Goal: Task Accomplishment & Management: Manage account settings

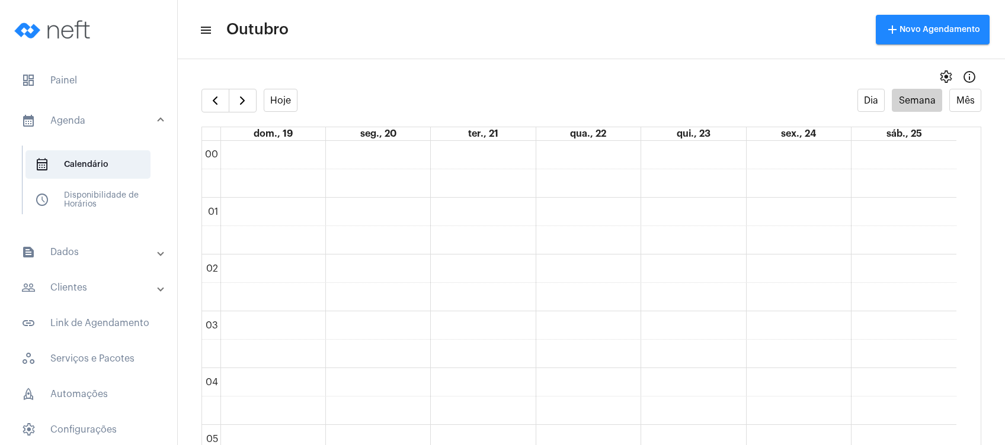
scroll to position [576, 0]
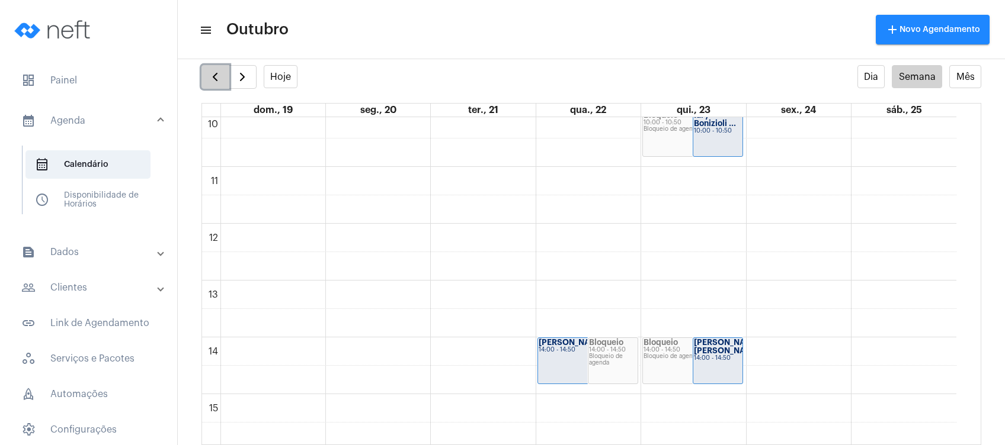
click at [225, 67] on button "button" at bounding box center [215, 77] width 28 height 24
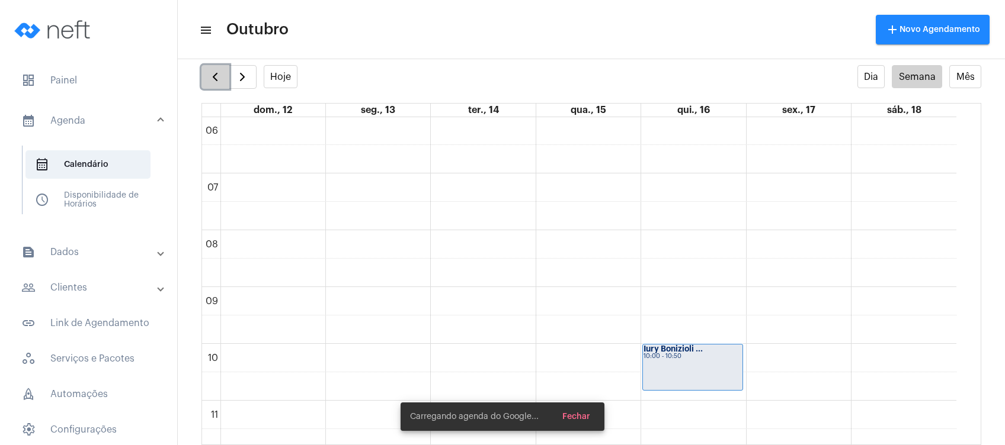
click at [225, 67] on button "button" at bounding box center [215, 77] width 28 height 24
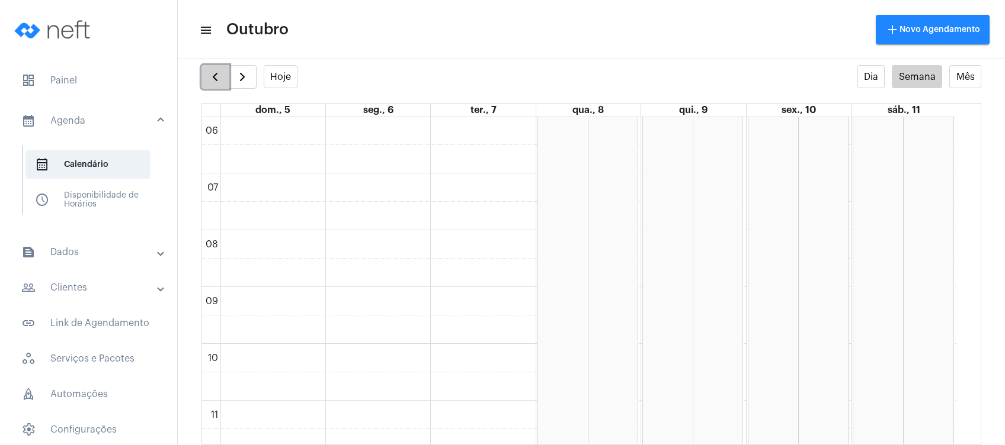
click at [208, 76] on span "button" at bounding box center [215, 77] width 14 height 14
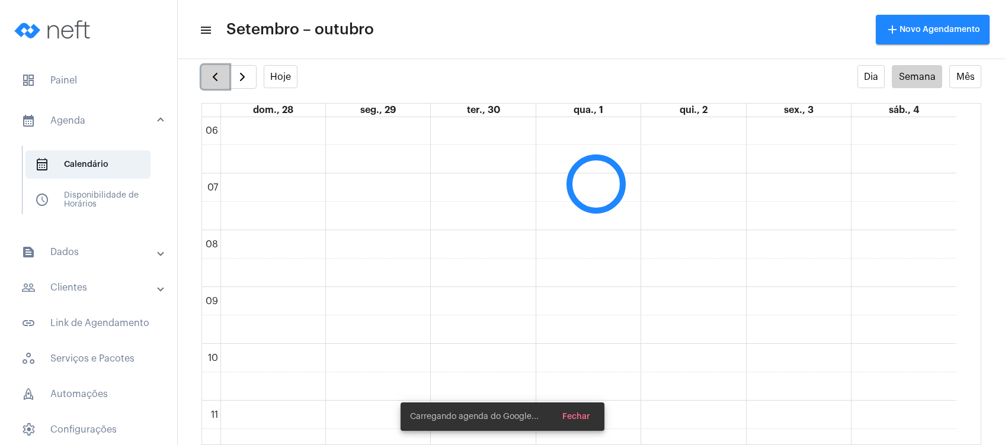
click at [214, 70] on span "button" at bounding box center [215, 77] width 14 height 14
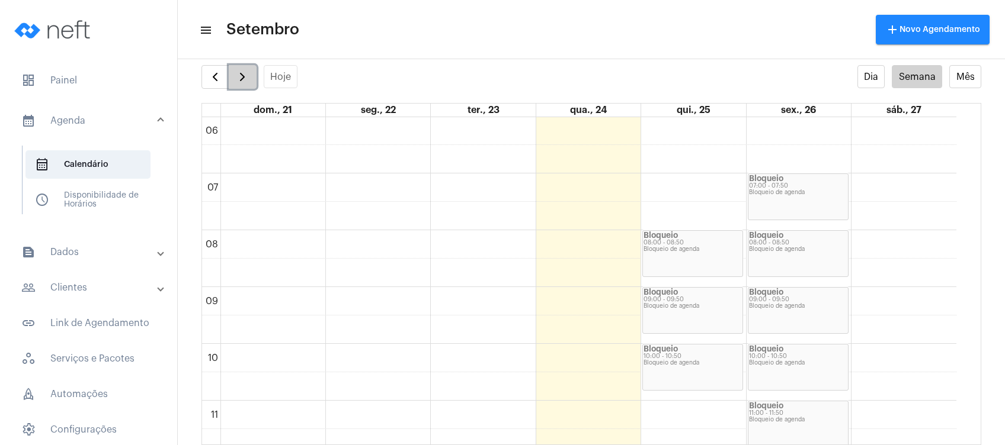
click at [235, 72] on span "button" at bounding box center [242, 77] width 14 height 14
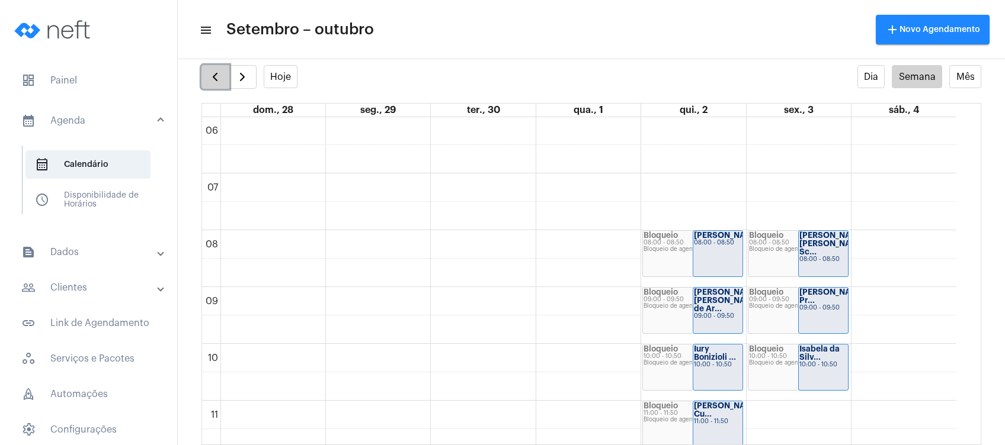
click at [221, 75] on span "button" at bounding box center [215, 77] width 14 height 14
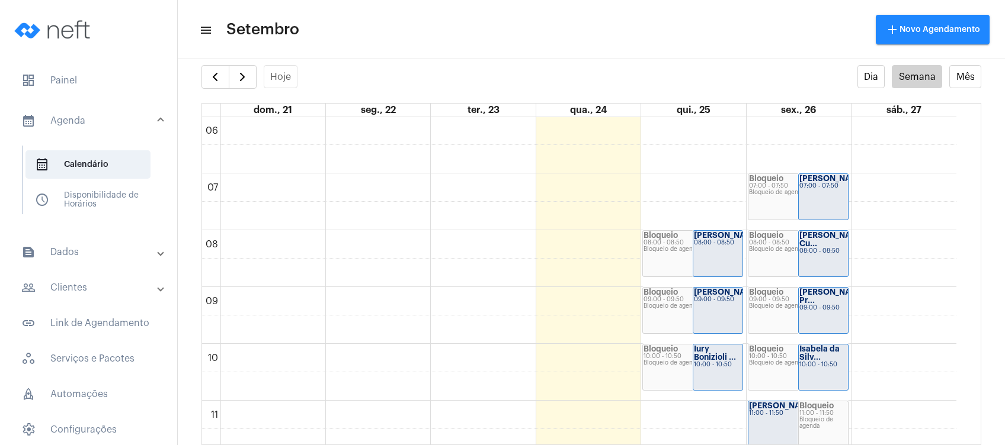
click at [218, 55] on mat-toolbar "menu Setembro add Novo Agendamento" at bounding box center [591, 29] width 827 height 59
drag, startPoint x: 227, startPoint y: 25, endPoint x: 228, endPoint y: 33, distance: 8.3
click at [228, 33] on span "Setembro" at bounding box center [262, 29] width 73 height 19
click at [317, 33] on mat-toolbar-row "menu Setembro add Novo Agendamento" at bounding box center [591, 30] width 827 height 38
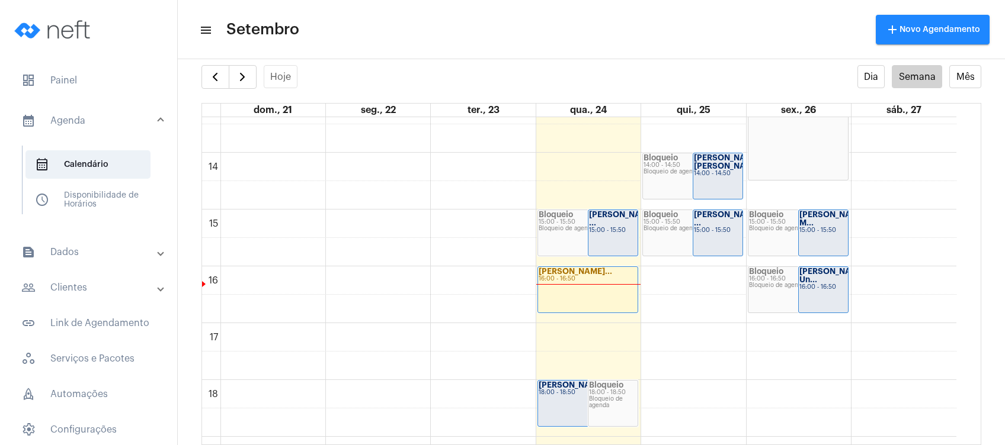
scroll to position [868, 0]
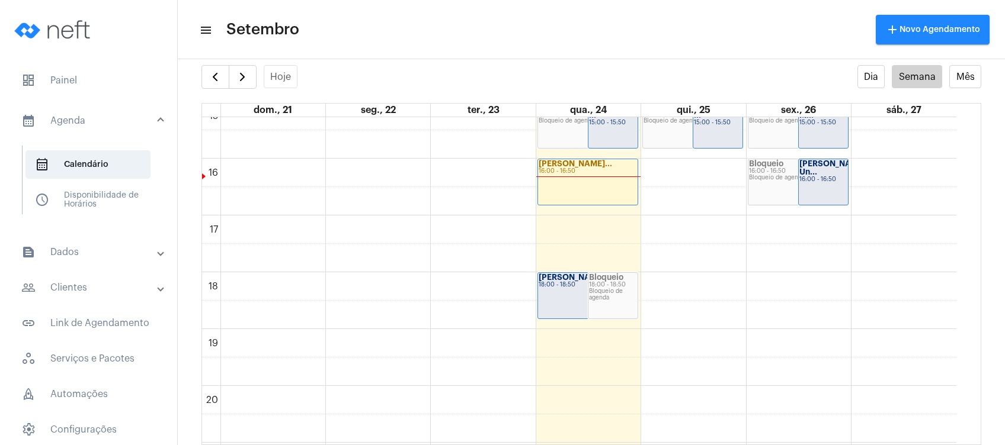
click at [589, 136] on div "[PERSON_NAME] ... 15:00 - 15:50" at bounding box center [612, 125] width 49 height 46
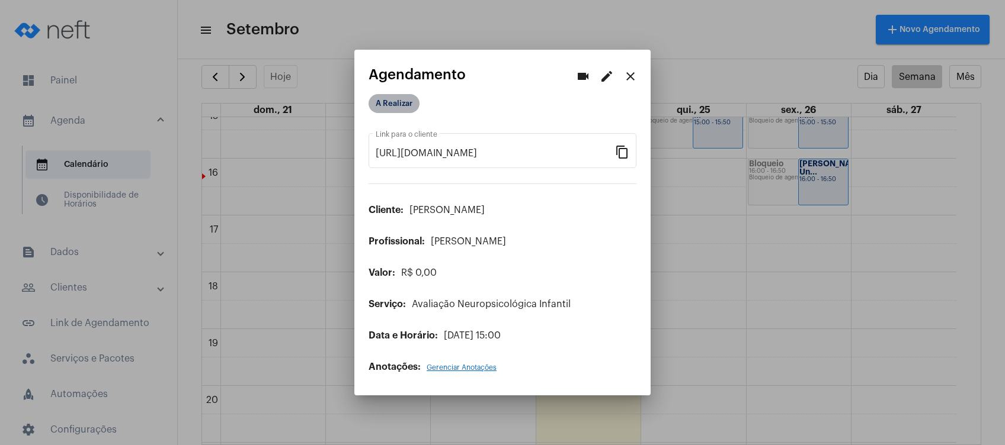
click at [411, 97] on mat-chip "A Realizar" at bounding box center [393, 103] width 51 height 19
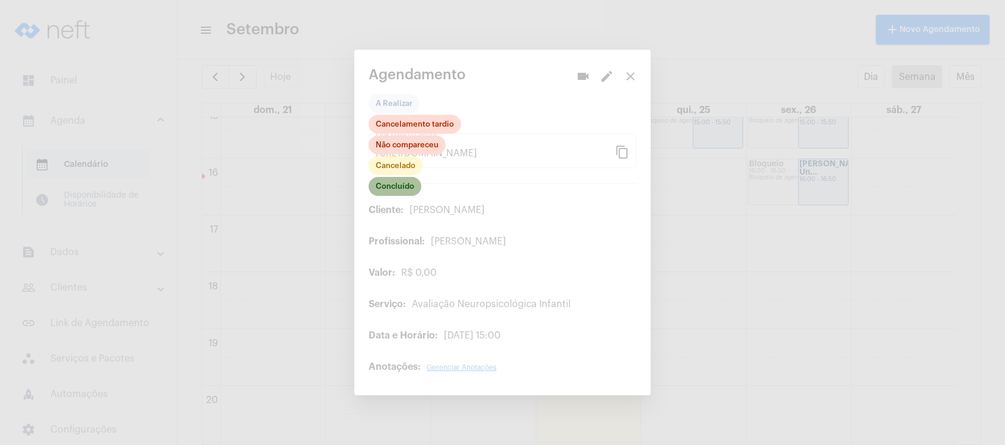
click at [402, 187] on mat-chip "Concluído" at bounding box center [394, 186] width 53 height 19
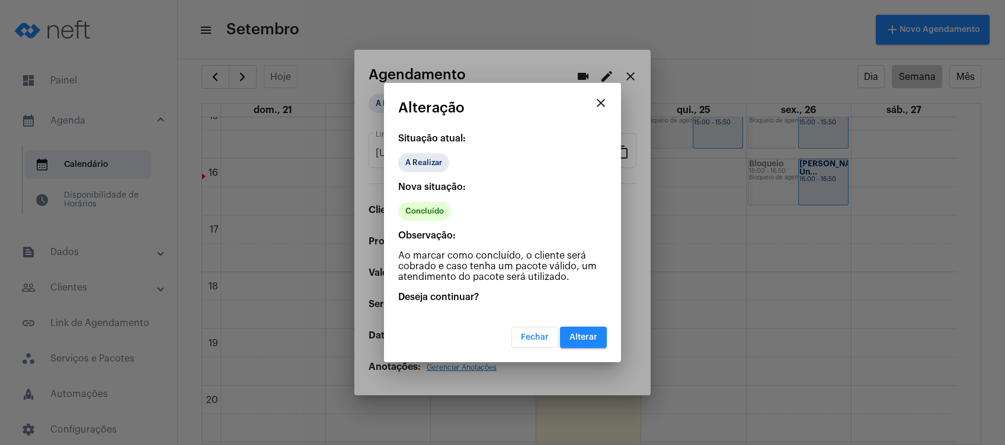
click at [587, 342] on button "Alterar" at bounding box center [583, 337] width 47 height 21
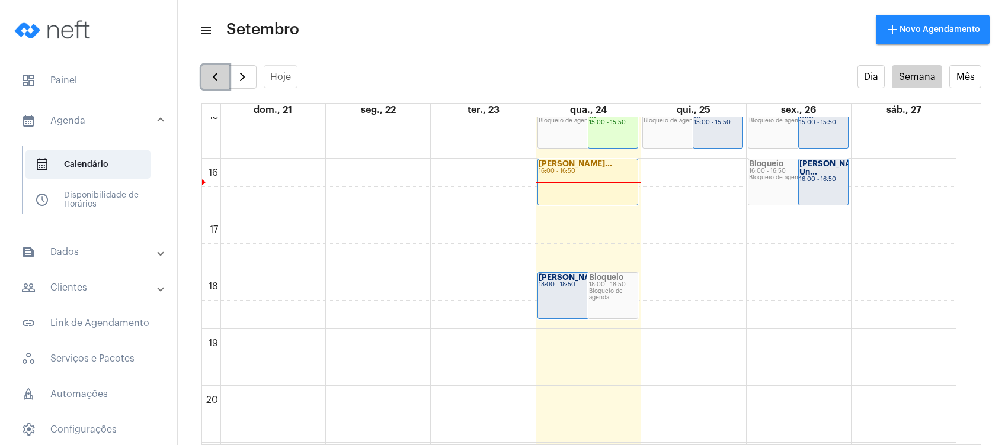
click at [210, 70] on span "button" at bounding box center [215, 77] width 14 height 14
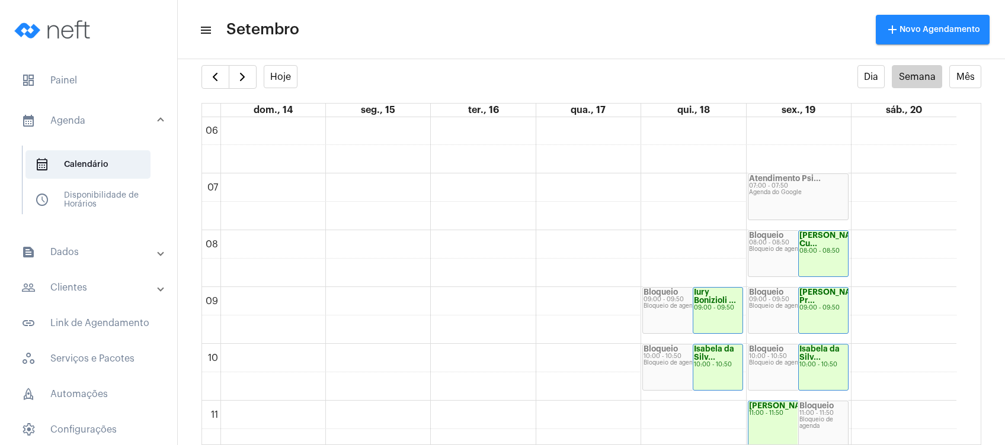
click at [242, 63] on div "settings info_outlined" at bounding box center [591, 53] width 827 height 24
click at [242, 69] on button "button" at bounding box center [243, 77] width 28 height 24
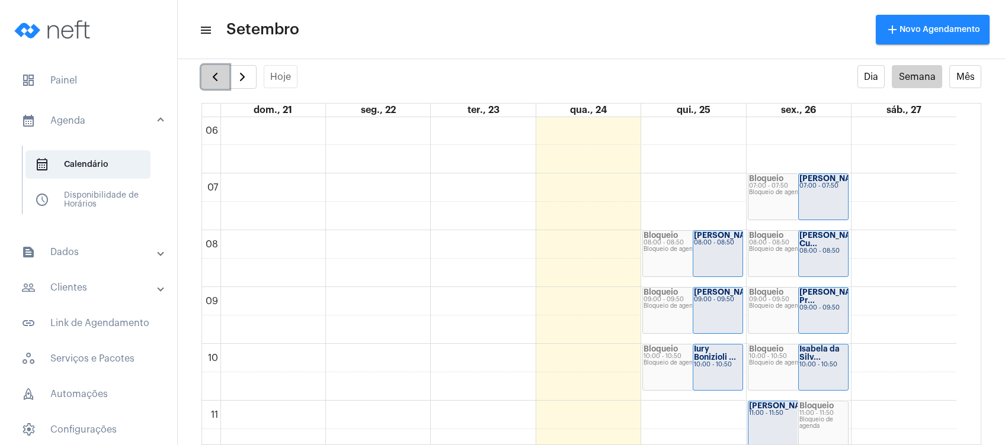
click at [216, 72] on span "button" at bounding box center [215, 77] width 14 height 14
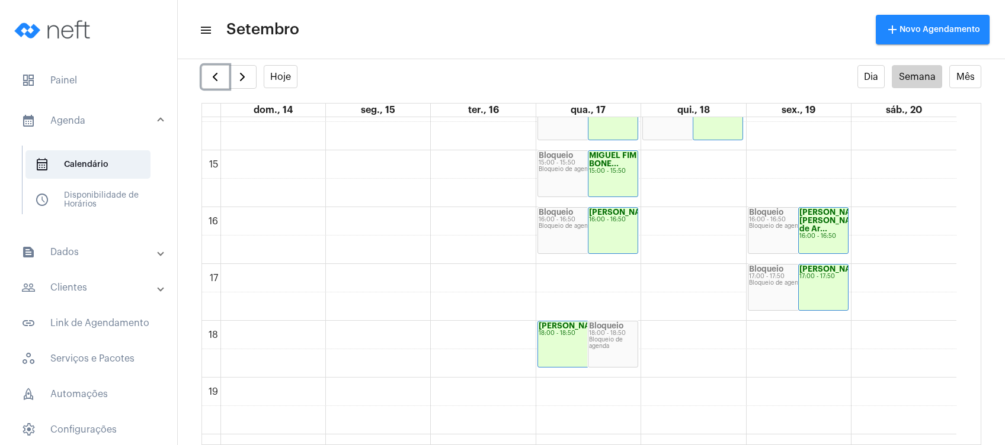
scroll to position [822, 0]
